Goal: Information Seeking & Learning: Learn about a topic

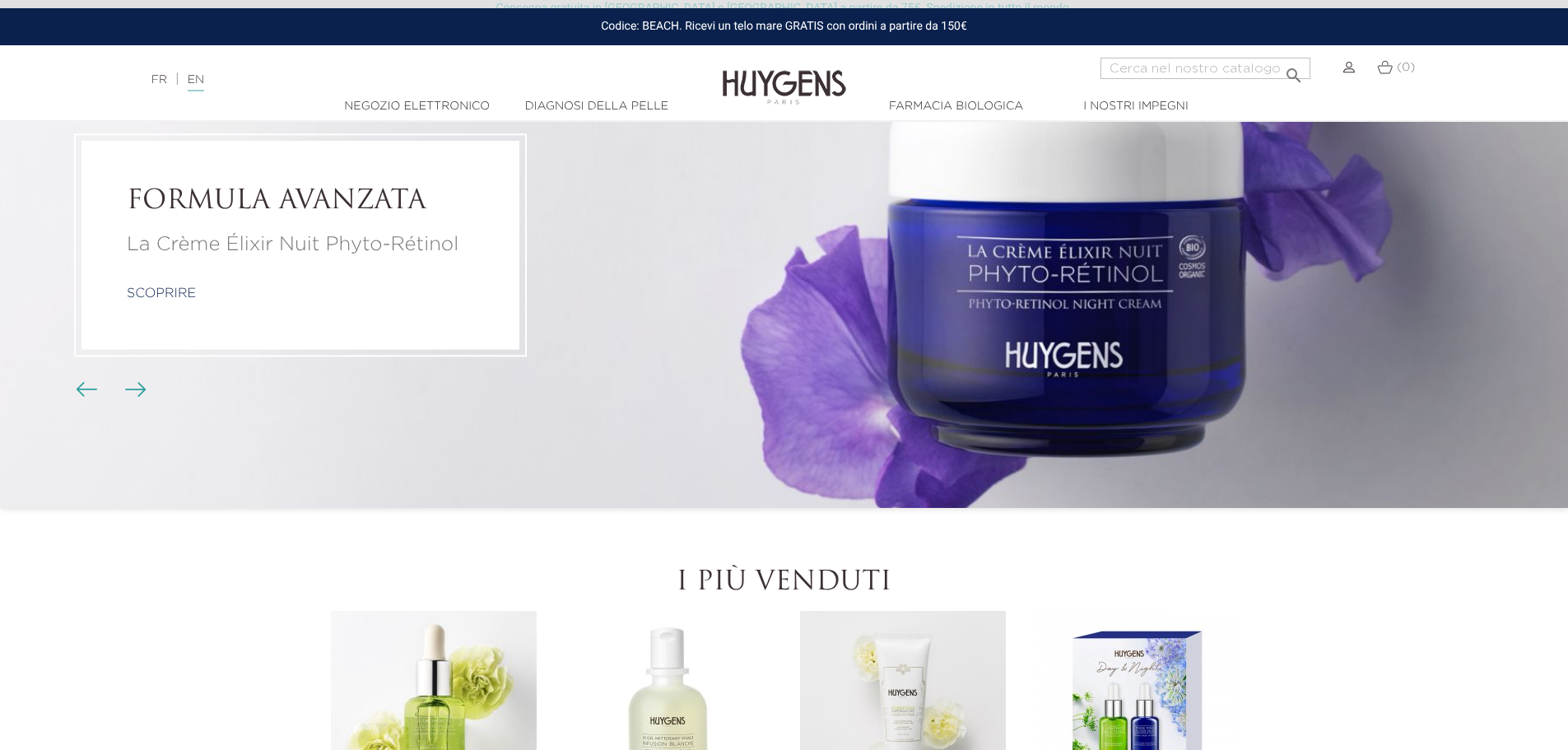
scroll to position [83, 0]
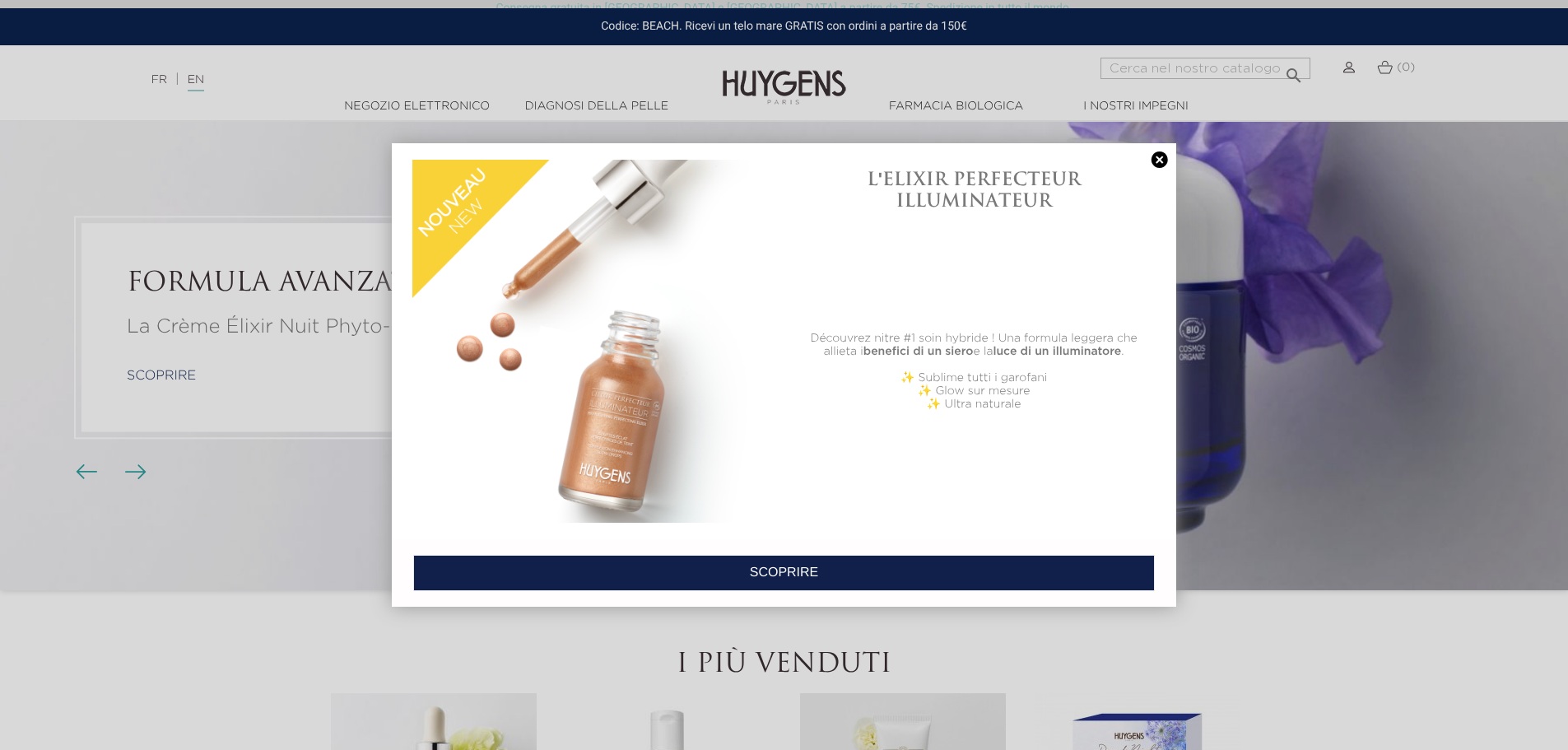
click at [388, 100] on div at bounding box center [784, 375] width 1568 height 750
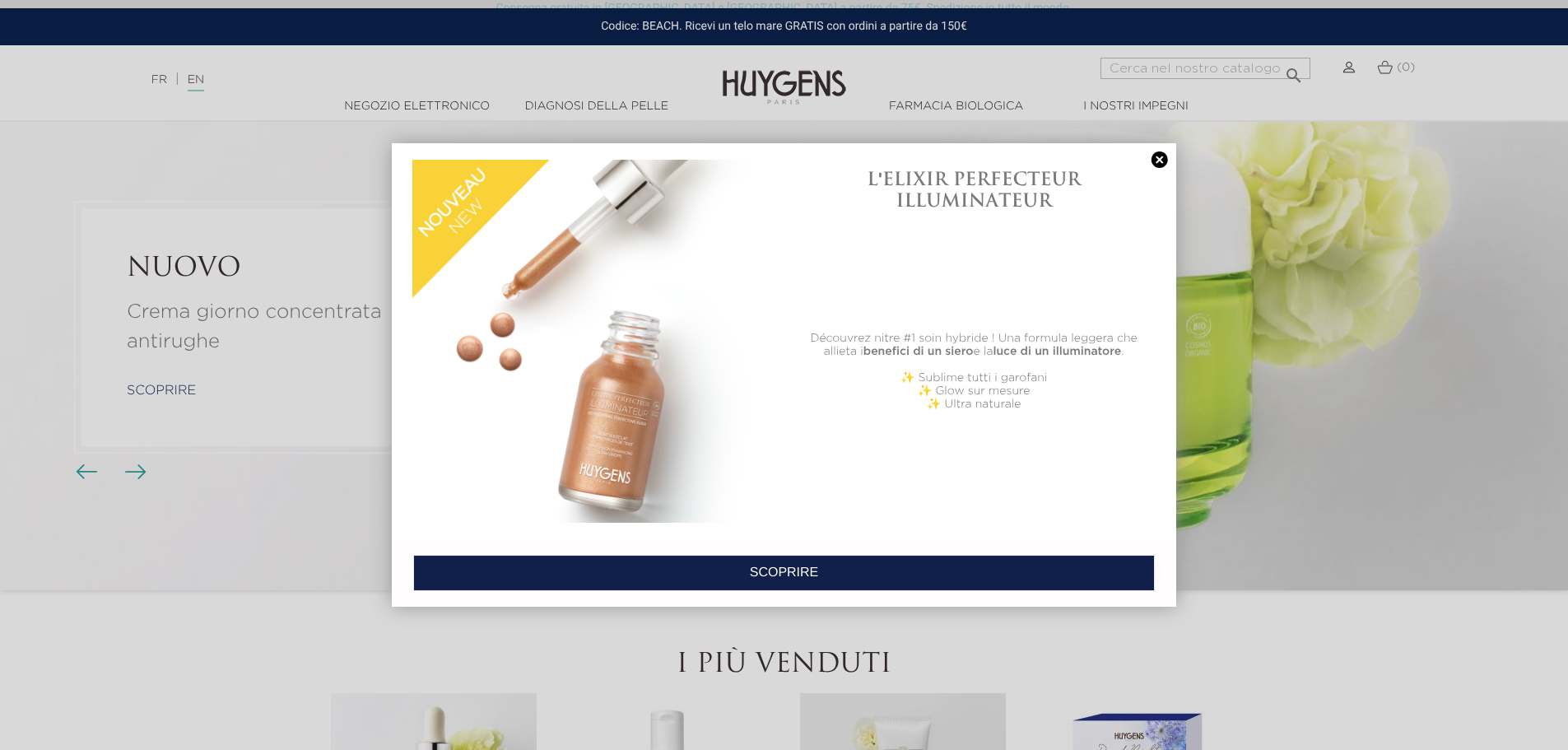
click at [1158, 158] on link at bounding box center [1160, 159] width 23 height 17
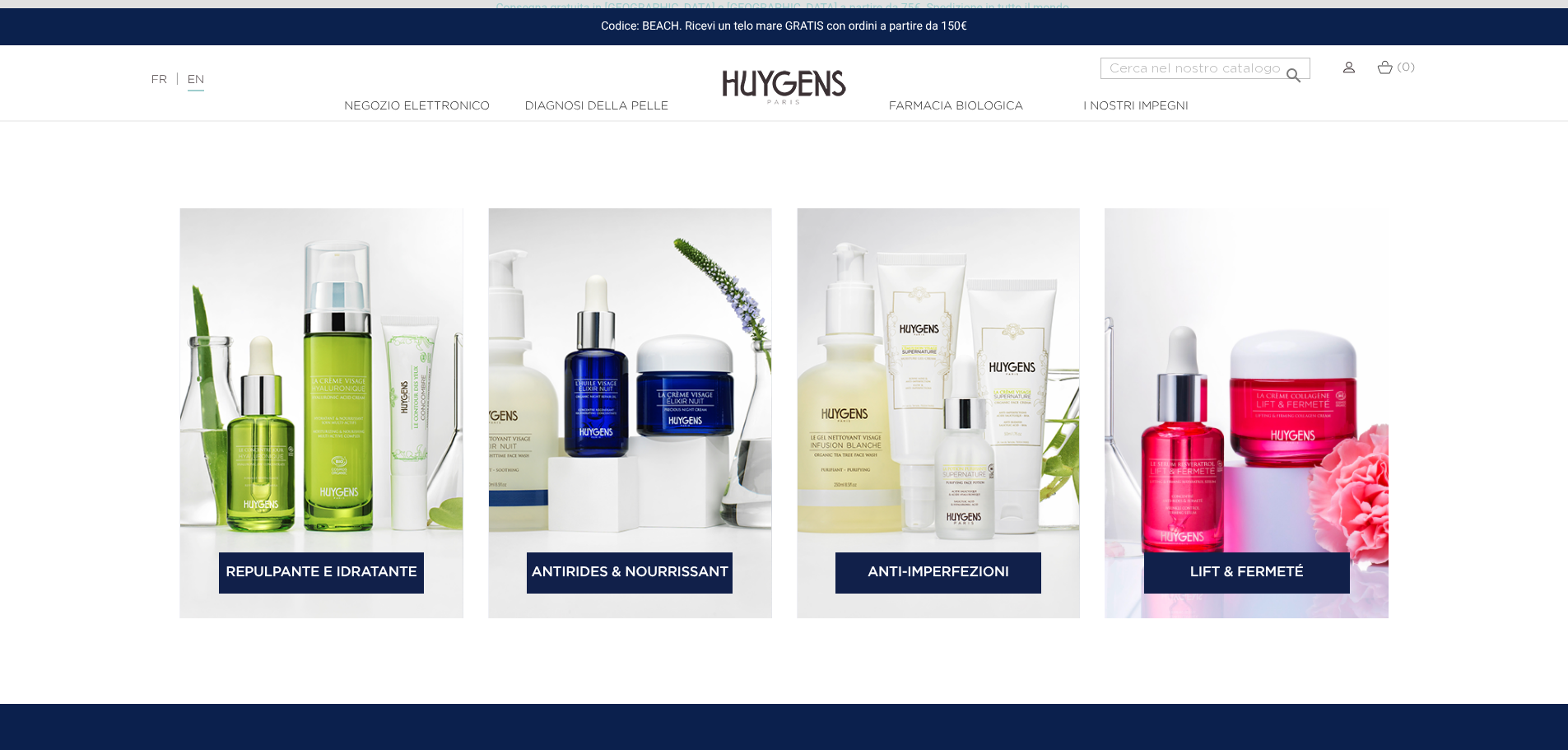
scroll to position [2470, 0]
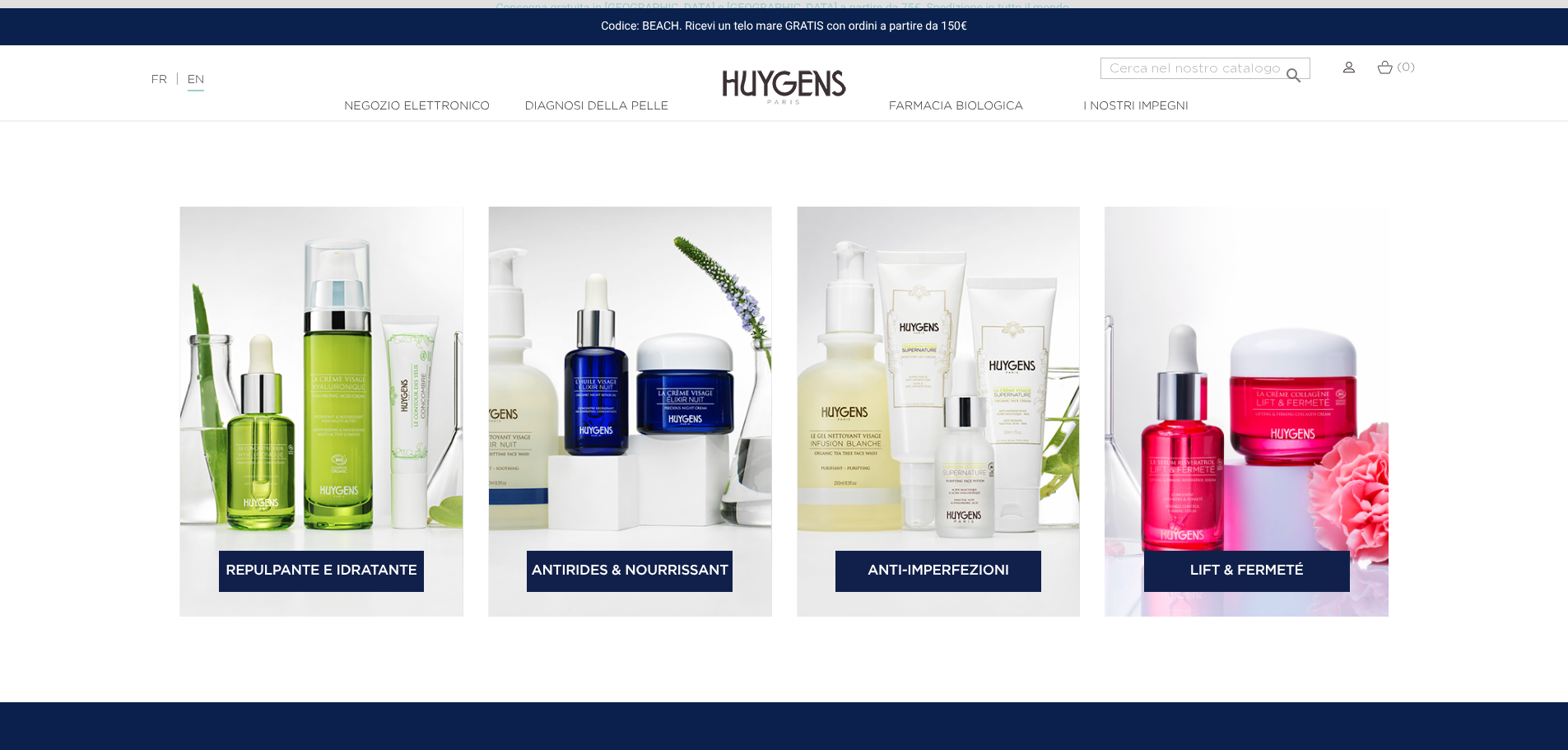
click at [618, 572] on font "Antirides & Nourrissant" at bounding box center [629, 571] width 197 height 14
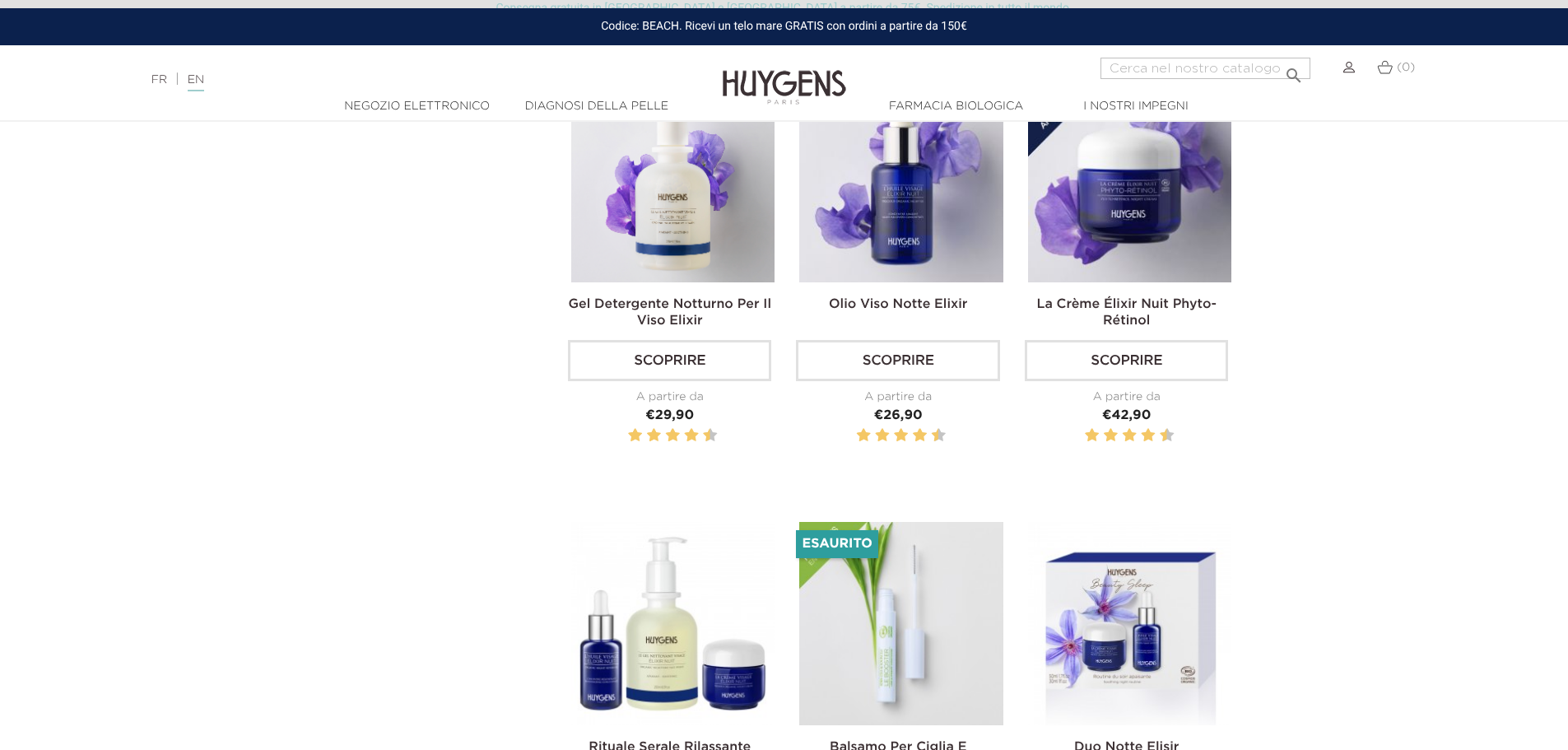
scroll to position [658, 0]
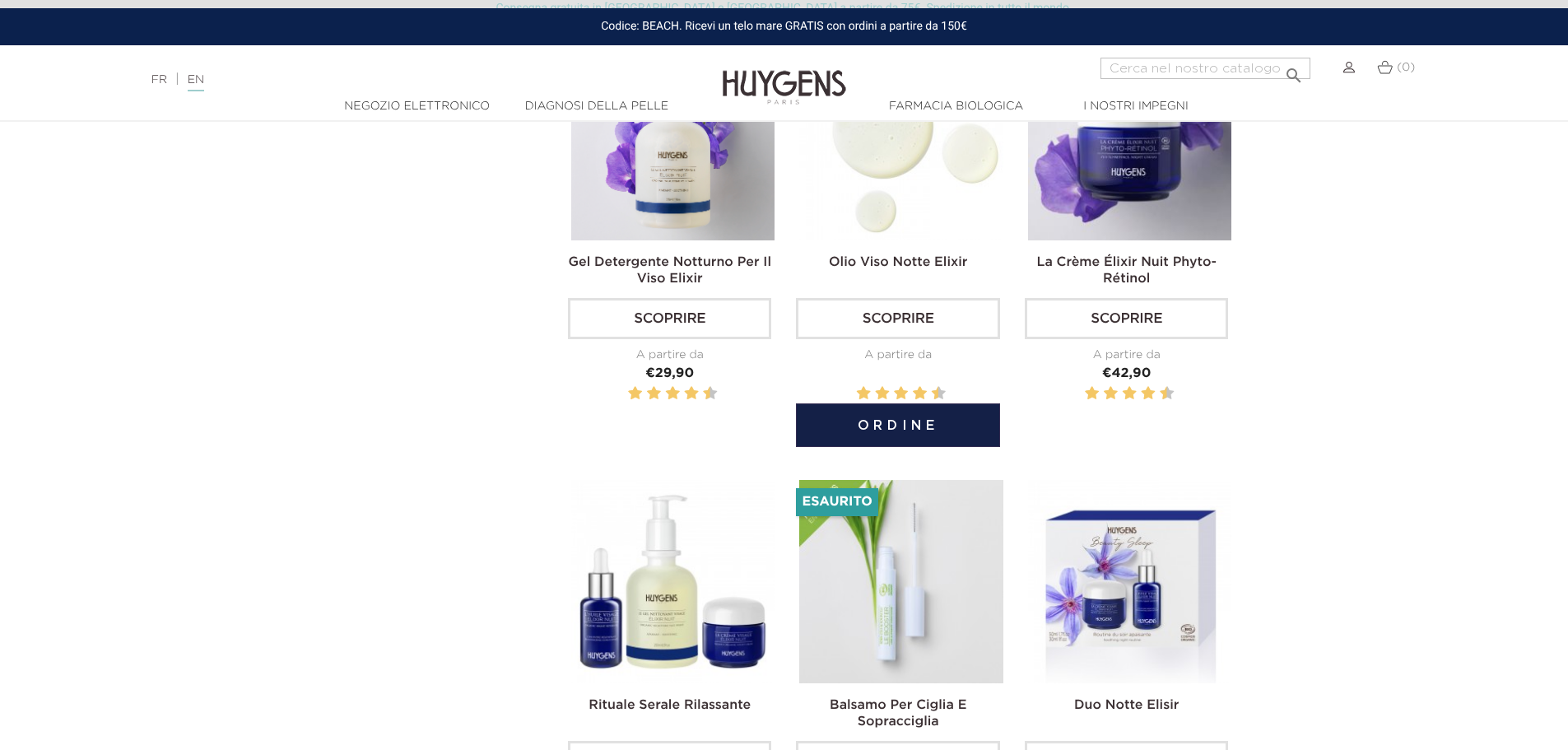
click at [903, 268] on font "Olio viso notte Elixir" at bounding box center [897, 262] width 138 height 13
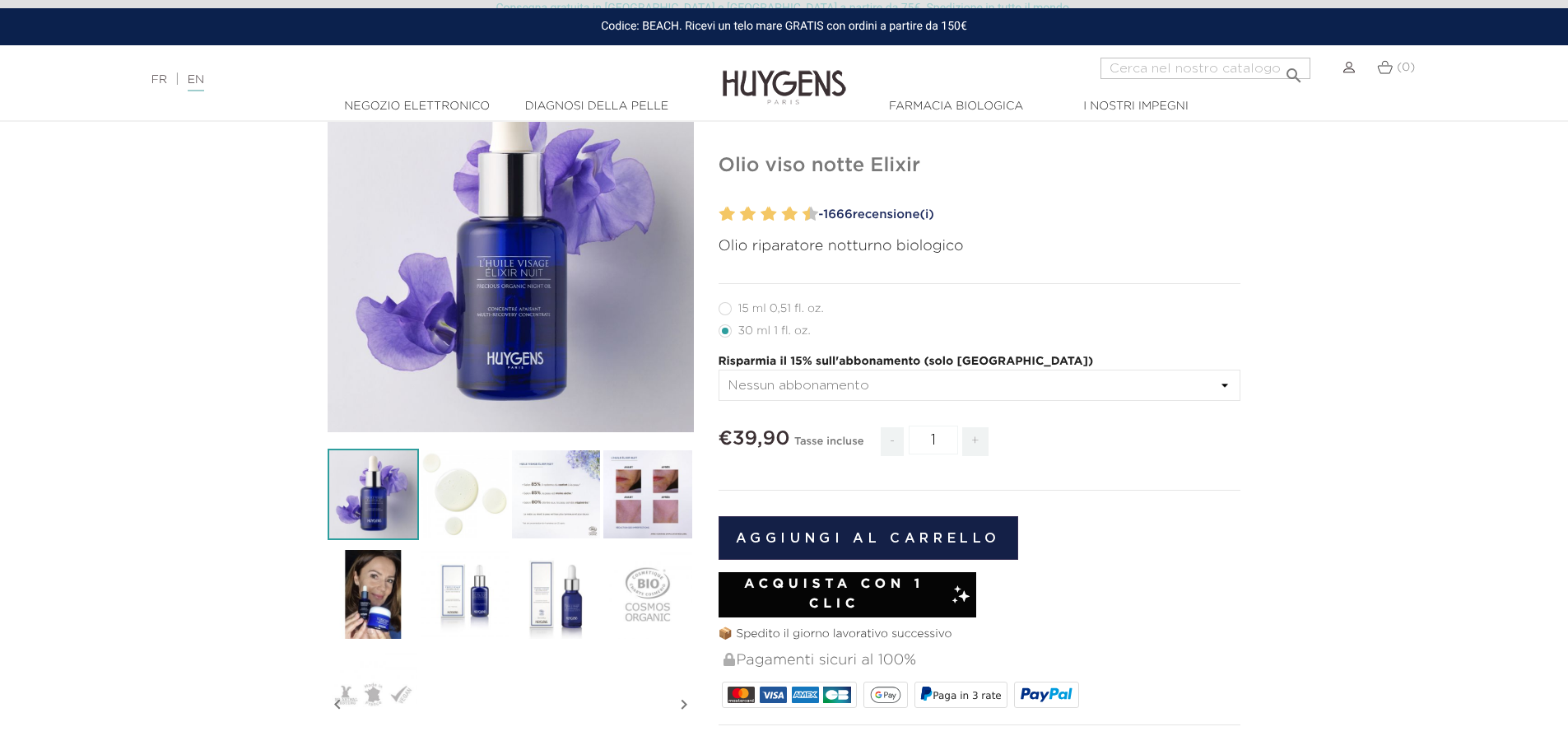
scroll to position [165, 0]
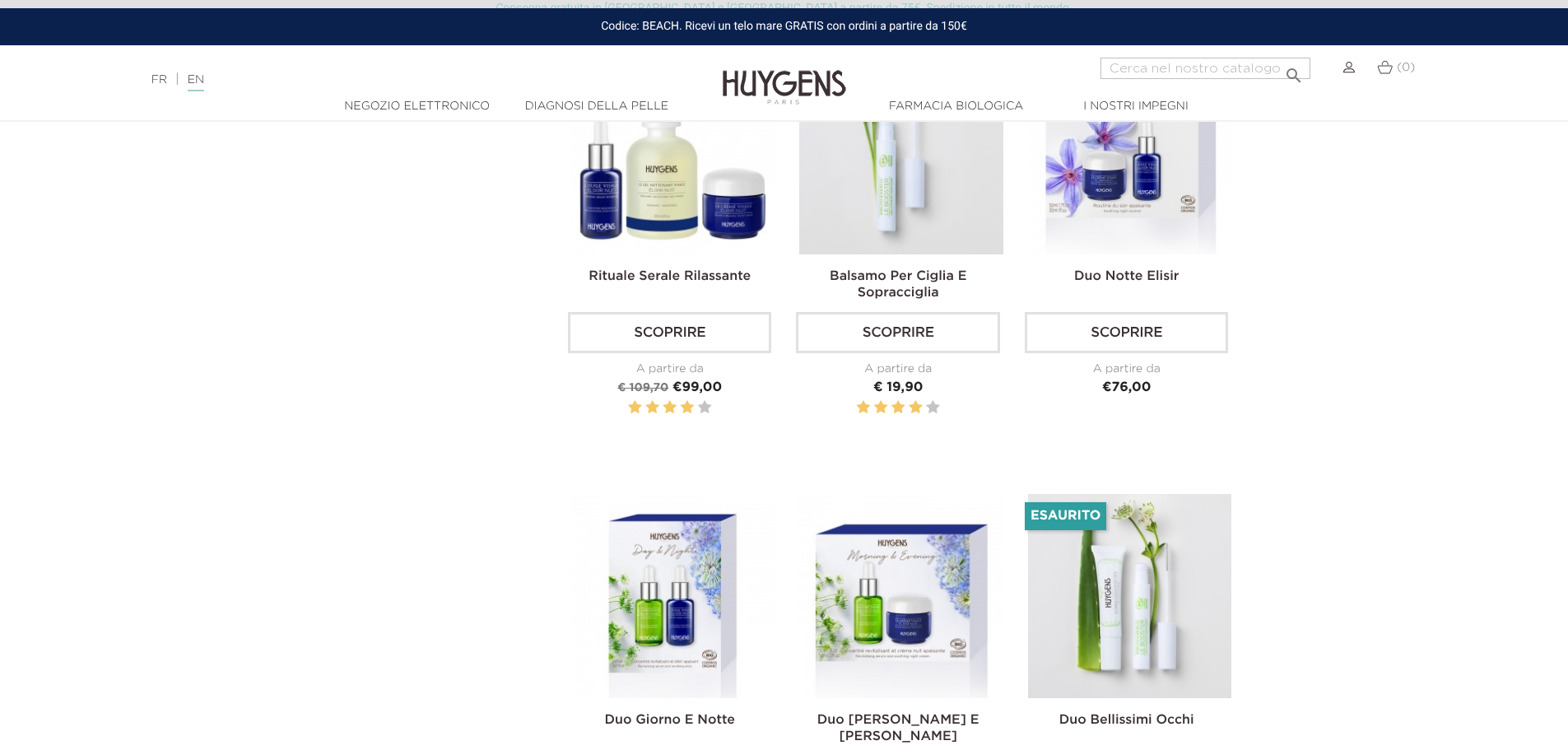
scroll to position [1153, 0]
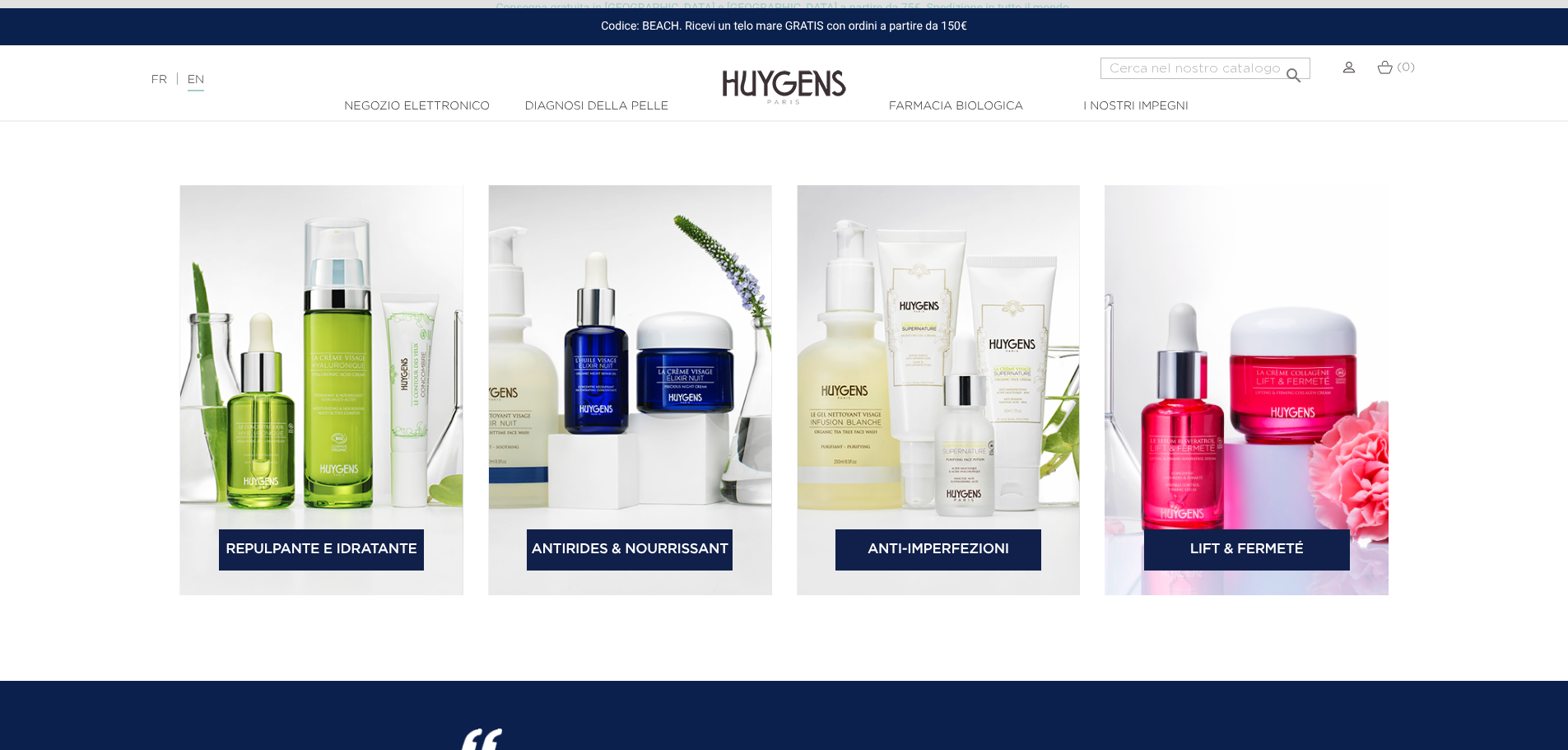
scroll to position [2552, 0]
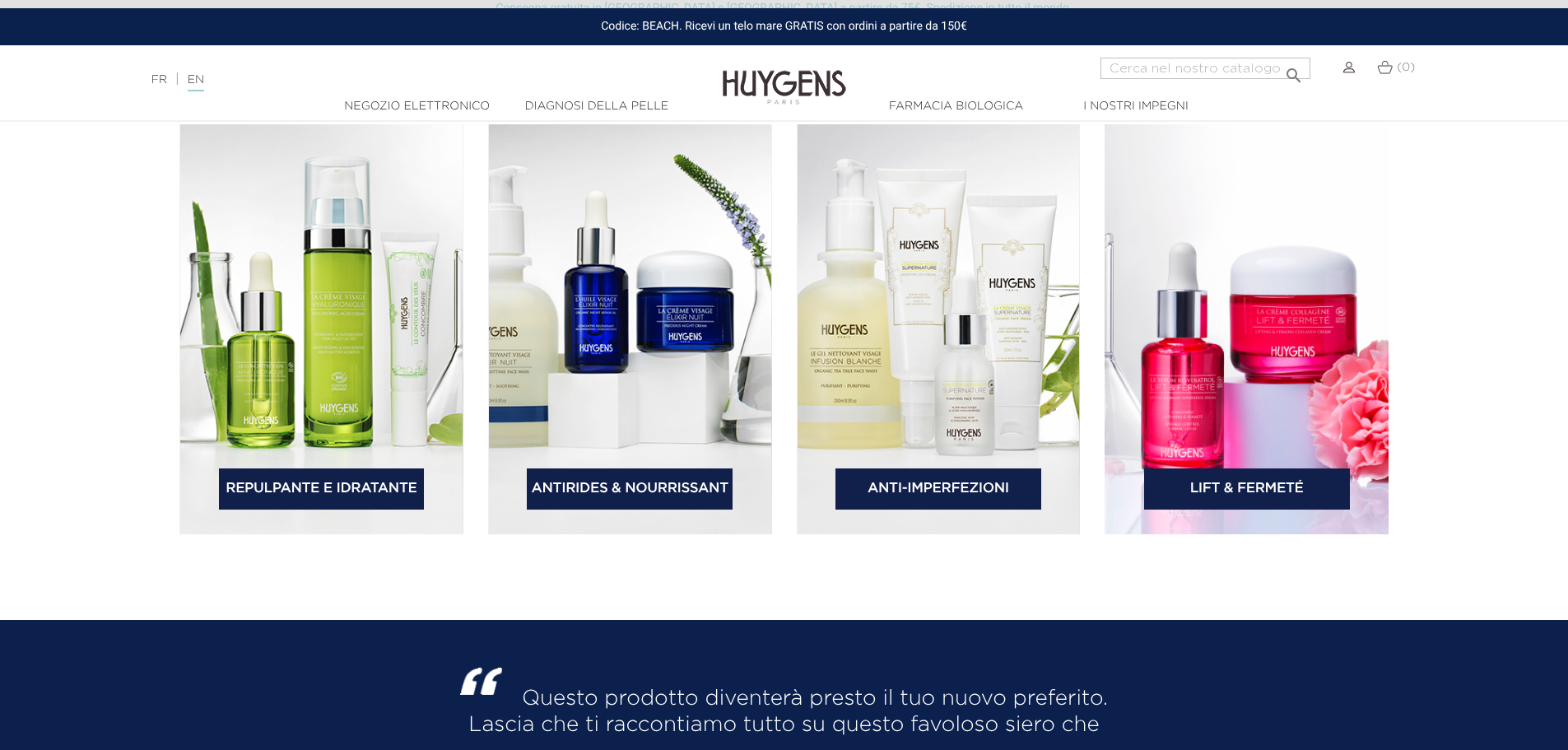
click at [1235, 494] on font "Lift & Fermeté" at bounding box center [1247, 488] width 114 height 14
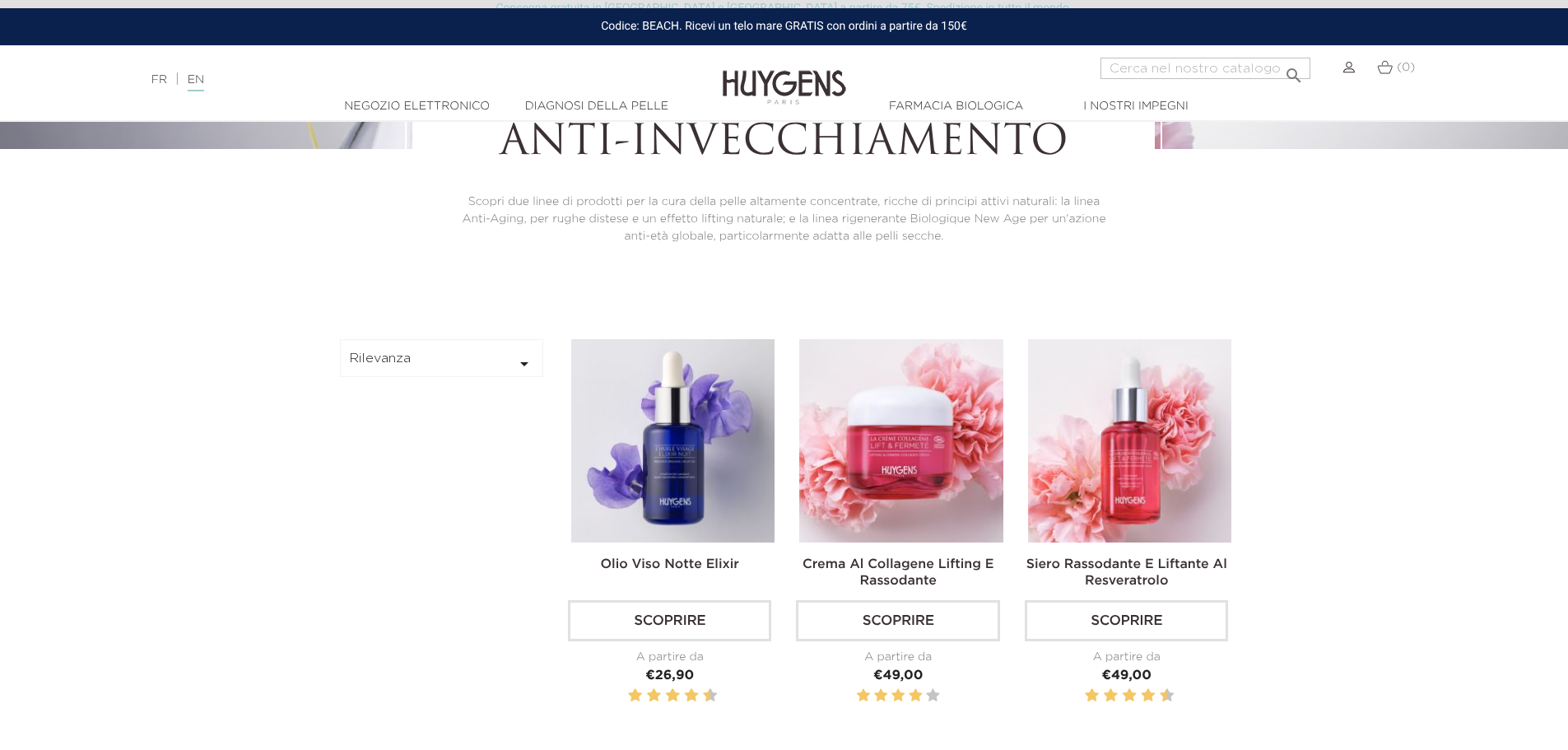
scroll to position [412, 0]
